Goal: Check status: Check status

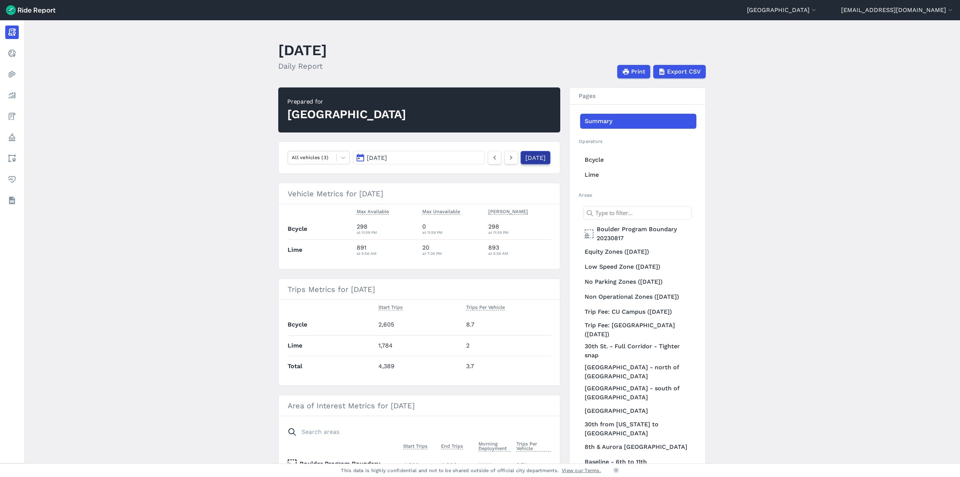
click at [539, 158] on link "[DATE]" at bounding box center [535, 157] width 30 height 13
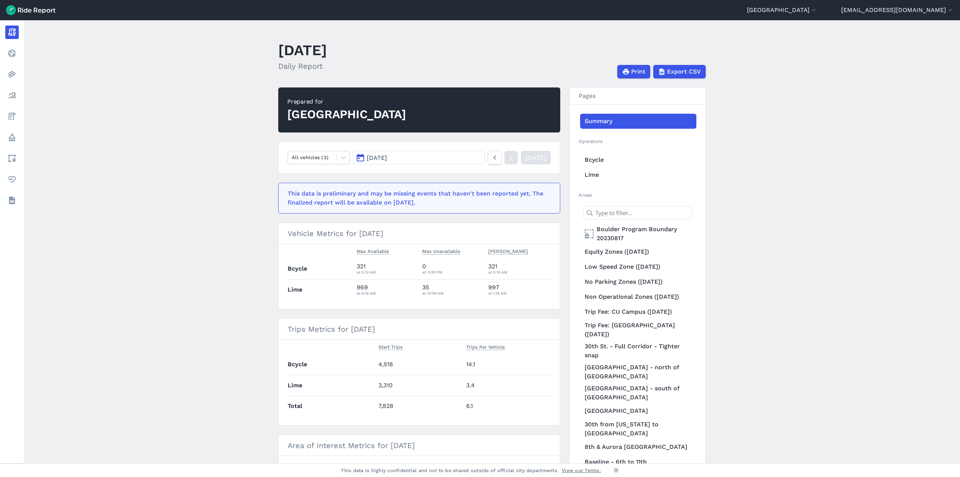
click at [241, 318] on main "[DATE] Daily Report Print Export CSV Prepared for Boulder All vehicles (3) [DAT…" at bounding box center [492, 241] width 936 height 443
click at [234, 227] on main "[DATE] Daily Report Print Export CSV Prepared for Boulder All vehicles (3) [DAT…" at bounding box center [492, 241] width 936 height 443
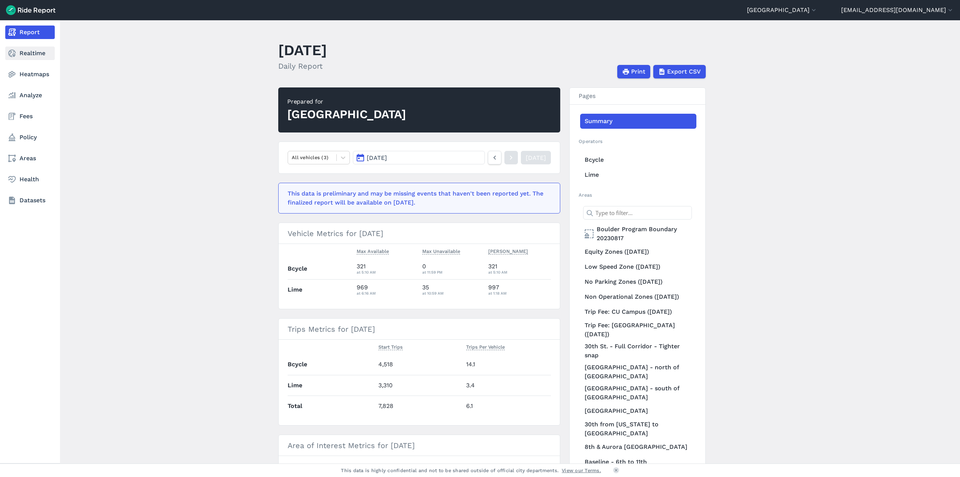
click at [36, 51] on link "Realtime" at bounding box center [29, 52] width 49 height 13
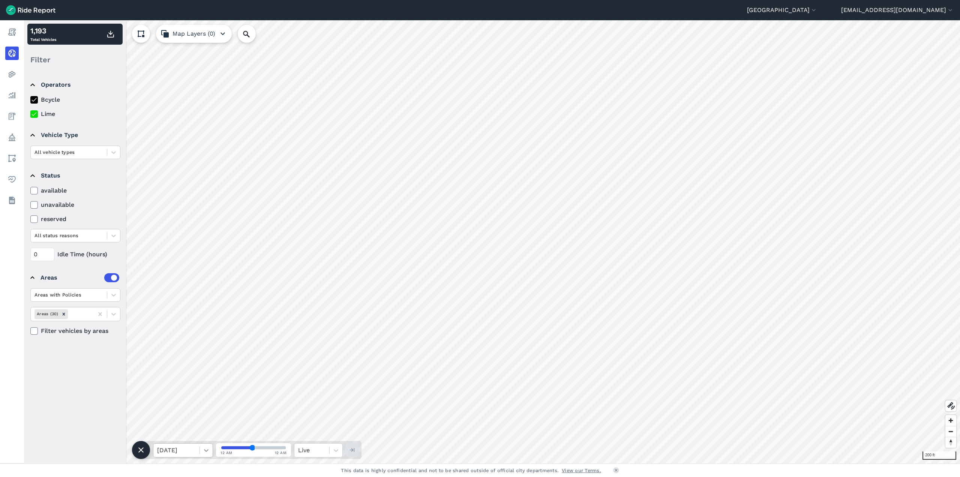
click at [207, 451] on icon at bounding box center [205, 449] width 7 height 7
click at [187, 417] on div "[DATE]" at bounding box center [183, 415] width 60 height 15
click at [206, 450] on icon at bounding box center [205, 449] width 7 height 7
click at [174, 414] on div "[DATE]" at bounding box center [183, 415] width 60 height 15
click at [205, 448] on icon at bounding box center [205, 449] width 7 height 7
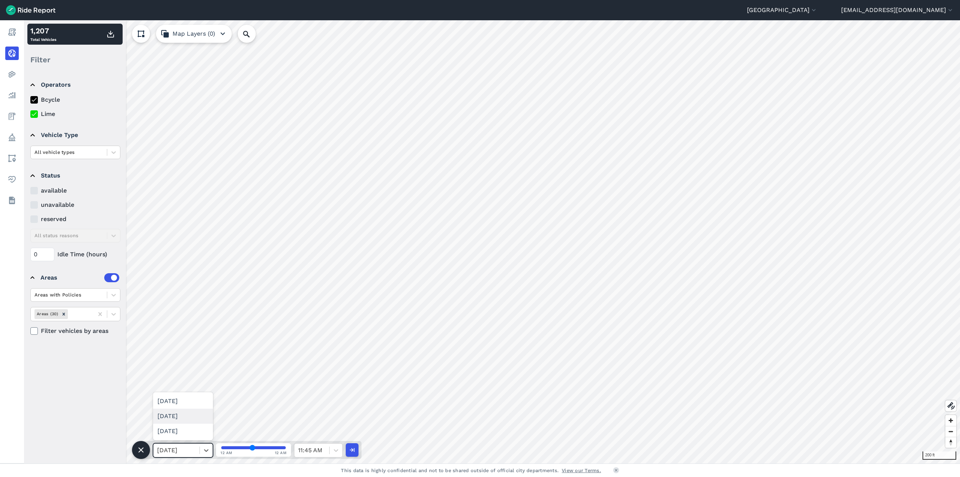
click at [189, 418] on div "[DATE]" at bounding box center [183, 415] width 60 height 15
click at [207, 453] on icon at bounding box center [205, 449] width 7 height 7
click at [188, 430] on div "[DATE]" at bounding box center [183, 430] width 60 height 15
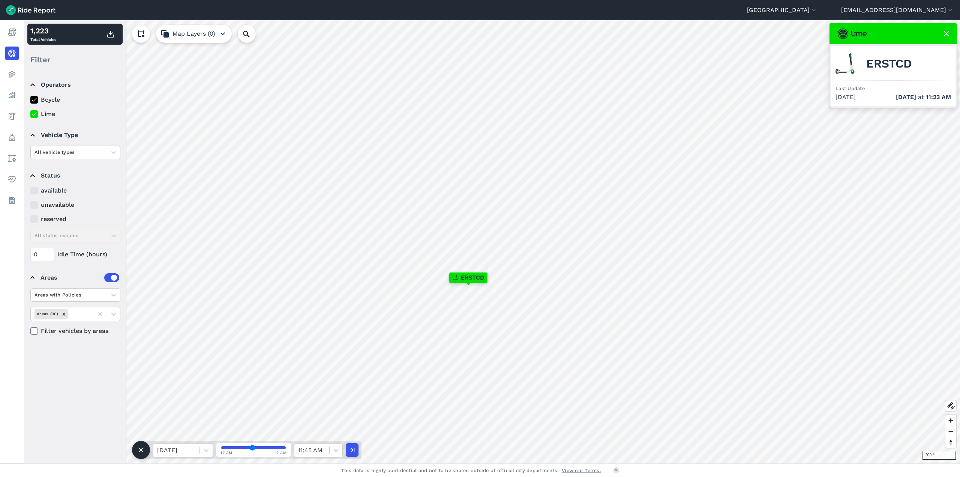
click at [946, 32] on icon at bounding box center [946, 33] width 9 height 9
